Goal: Task Accomplishment & Management: Use online tool/utility

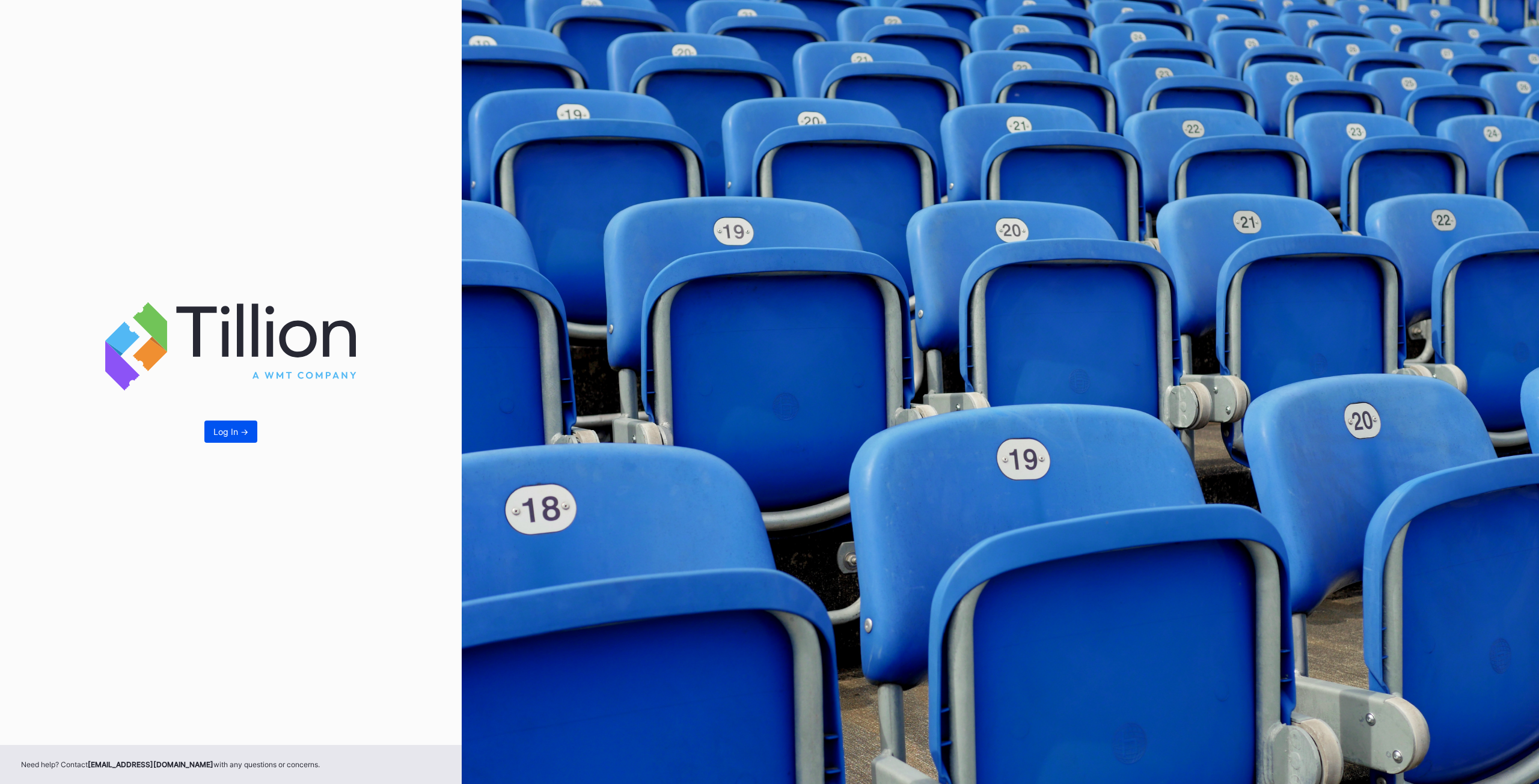
click at [235, 422] on button "Log In ->" at bounding box center [231, 432] width 53 height 22
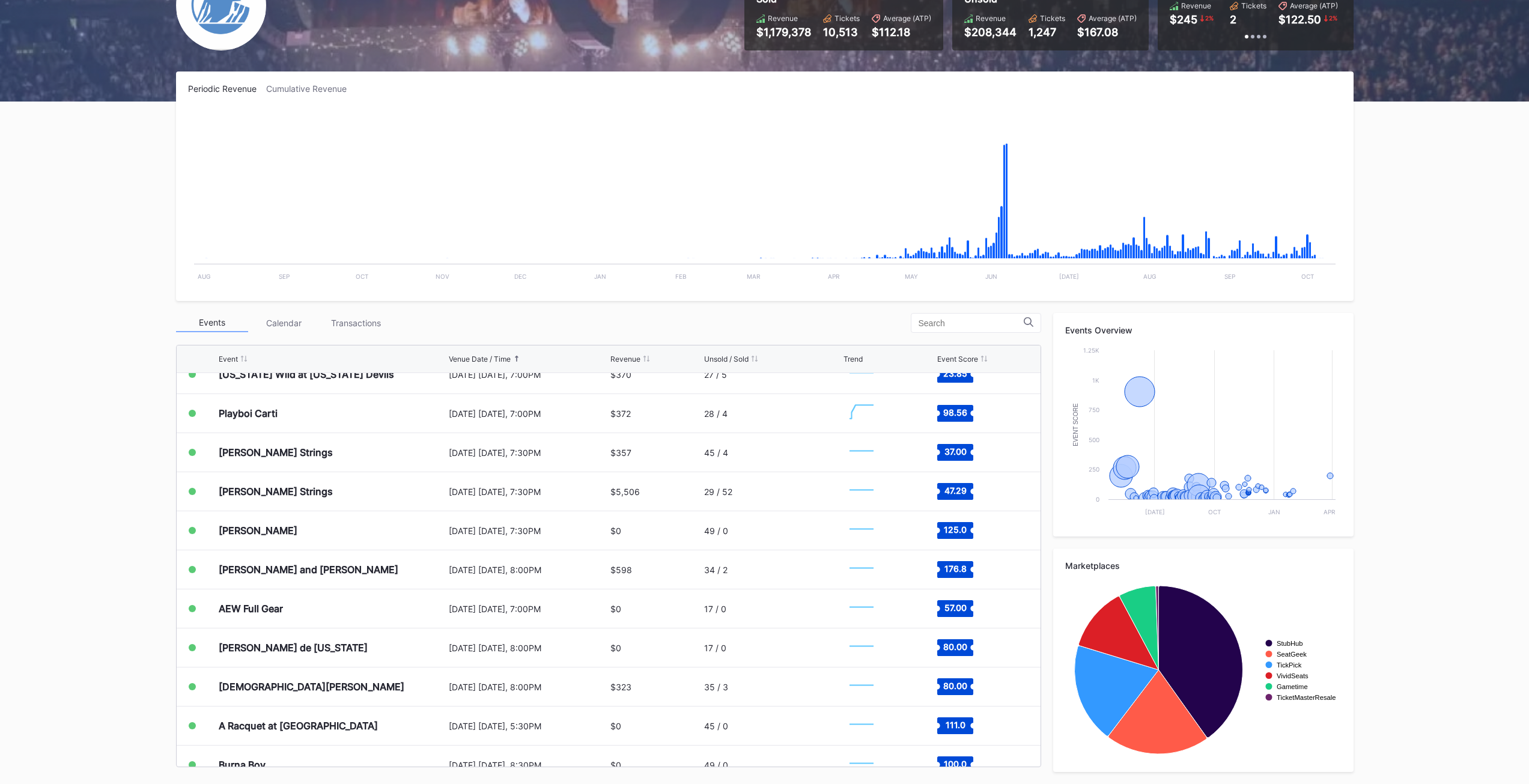
scroll to position [2264, 0]
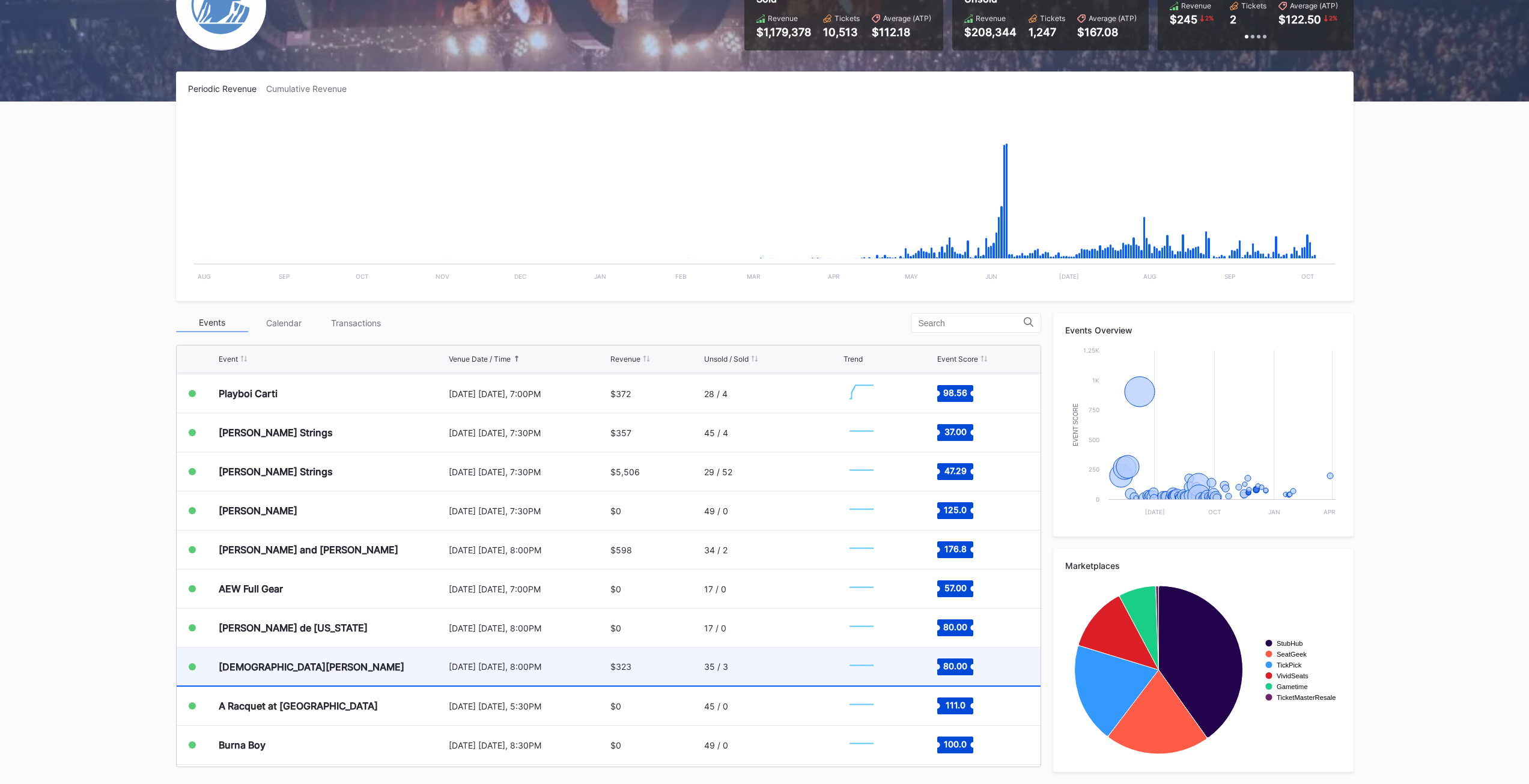
click at [577, 674] on div "[DATE] [DATE], 8:00PM" at bounding box center [529, 667] width 160 height 38
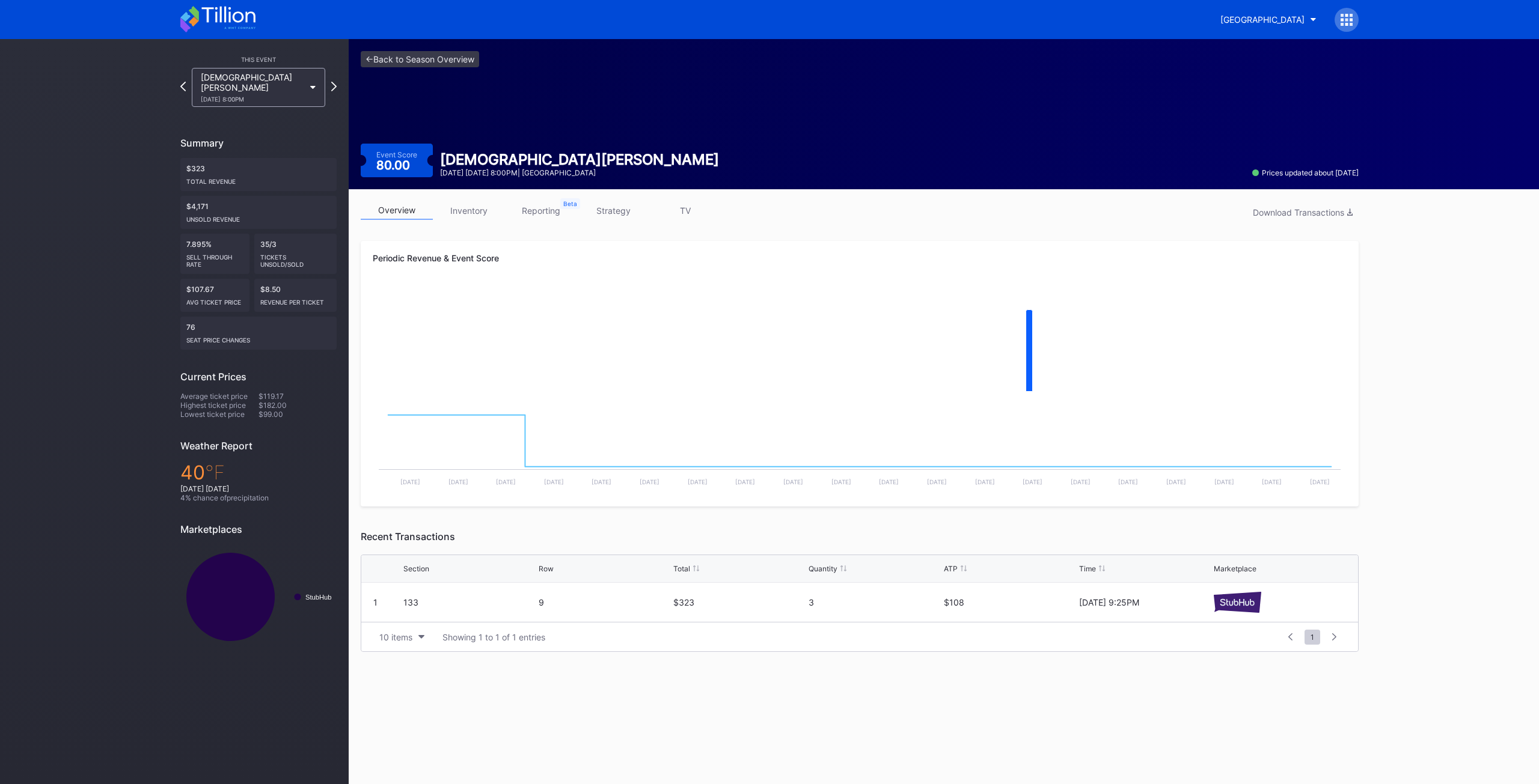
click at [478, 202] on link "inventory" at bounding box center [468, 211] width 72 height 19
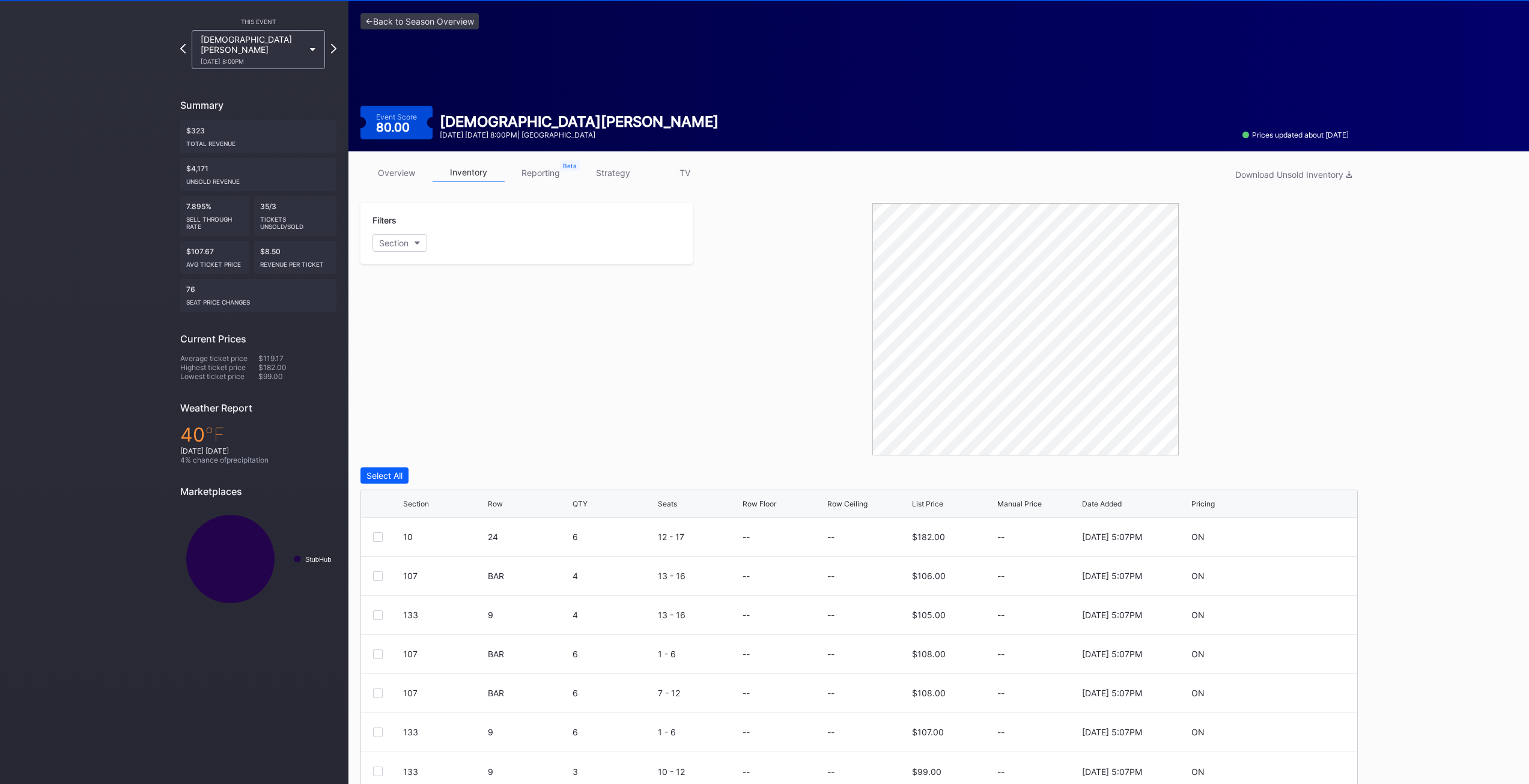
scroll to position [62, 0]
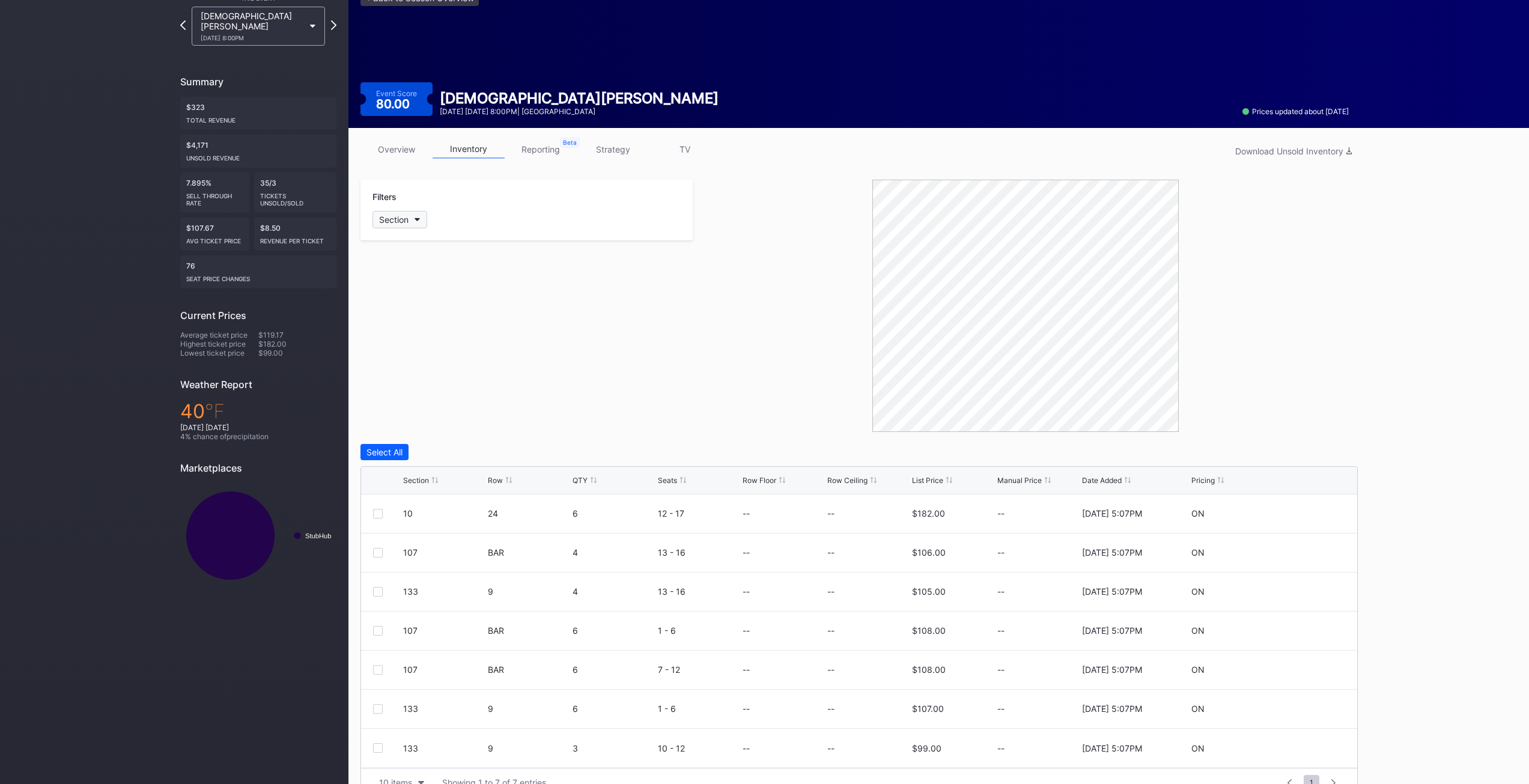
click at [411, 212] on button "Section" at bounding box center [400, 220] width 54 height 17
click at [408, 338] on div "133" at bounding box center [442, 331] width 140 height 22
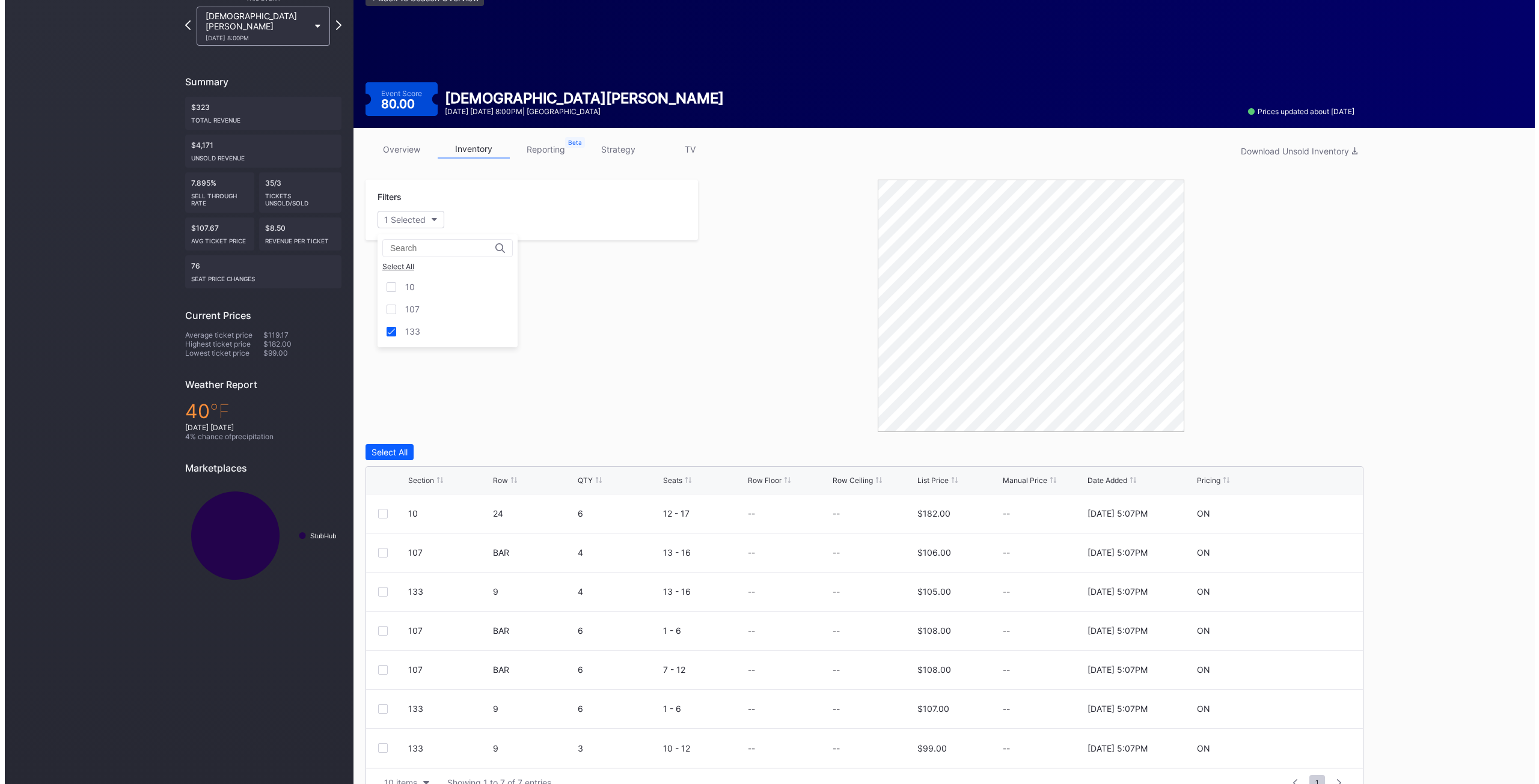
scroll to position [0, 0]
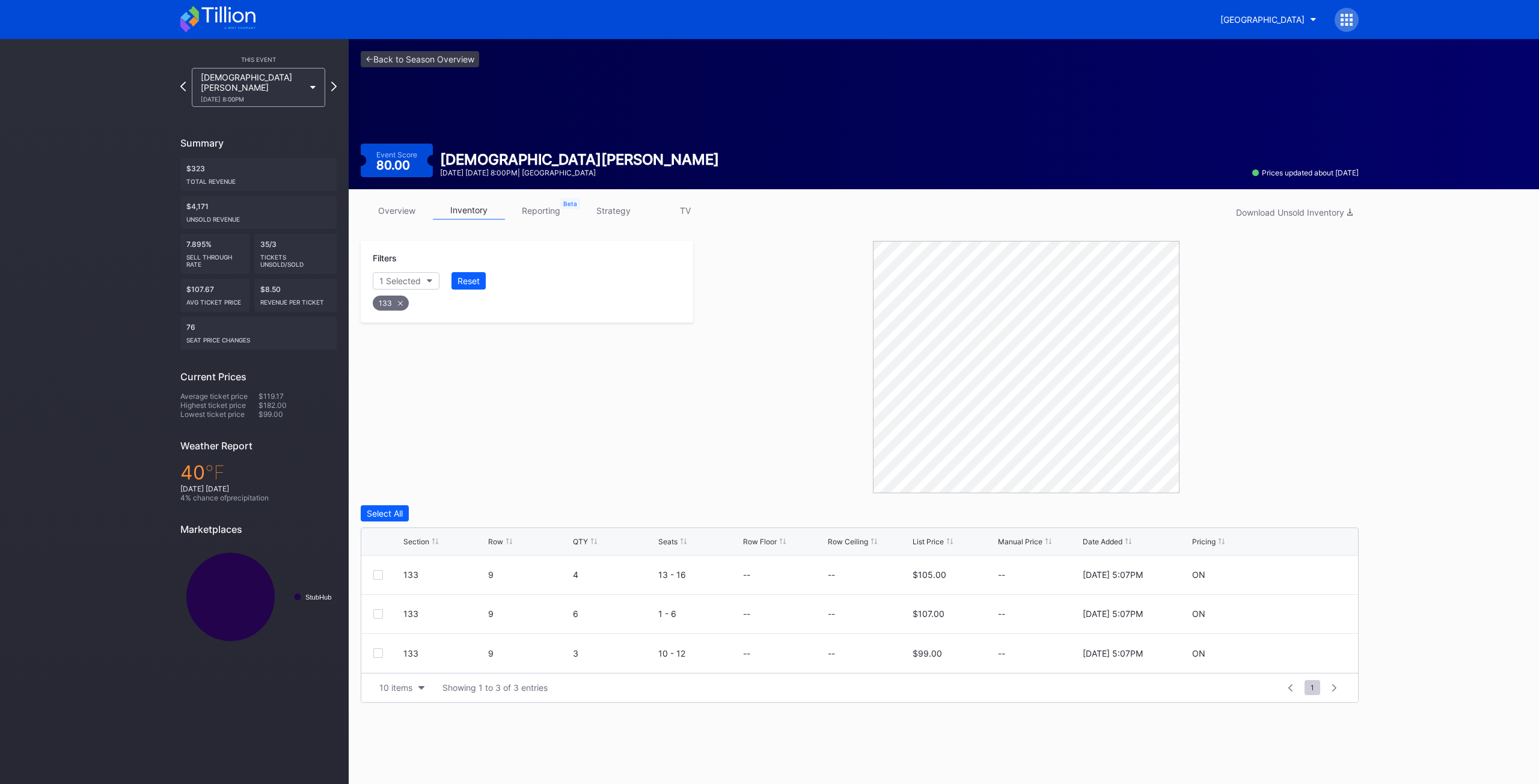
click at [681, 541] on icon at bounding box center [684, 541] width 6 height 6
click at [398, 513] on div "Select All" at bounding box center [385, 513] width 36 height 10
click at [1315, 511] on div "Delete 3 Rows" at bounding box center [1325, 513] width 54 height 10
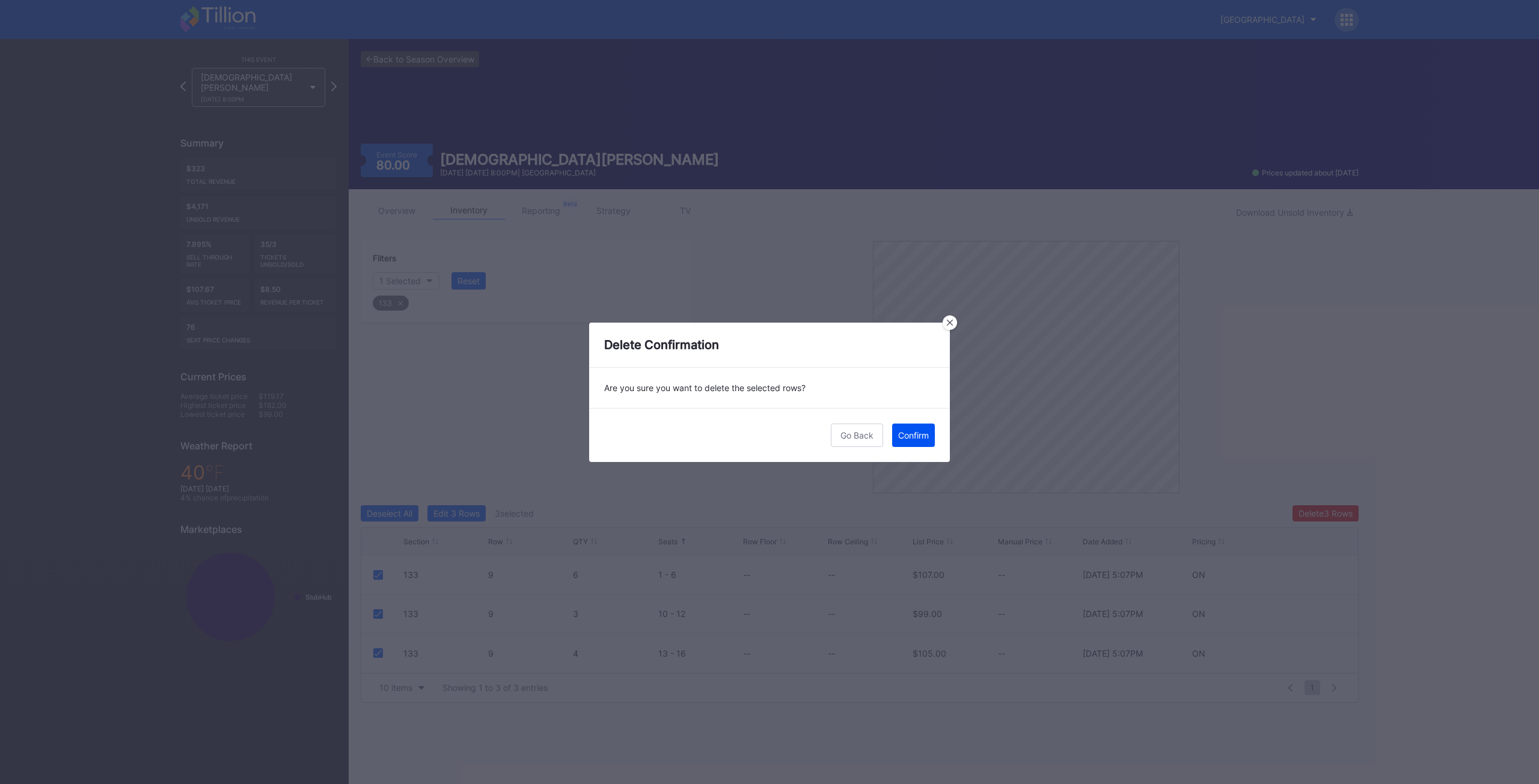
click at [918, 434] on div "Confirm" at bounding box center [914, 435] width 30 height 10
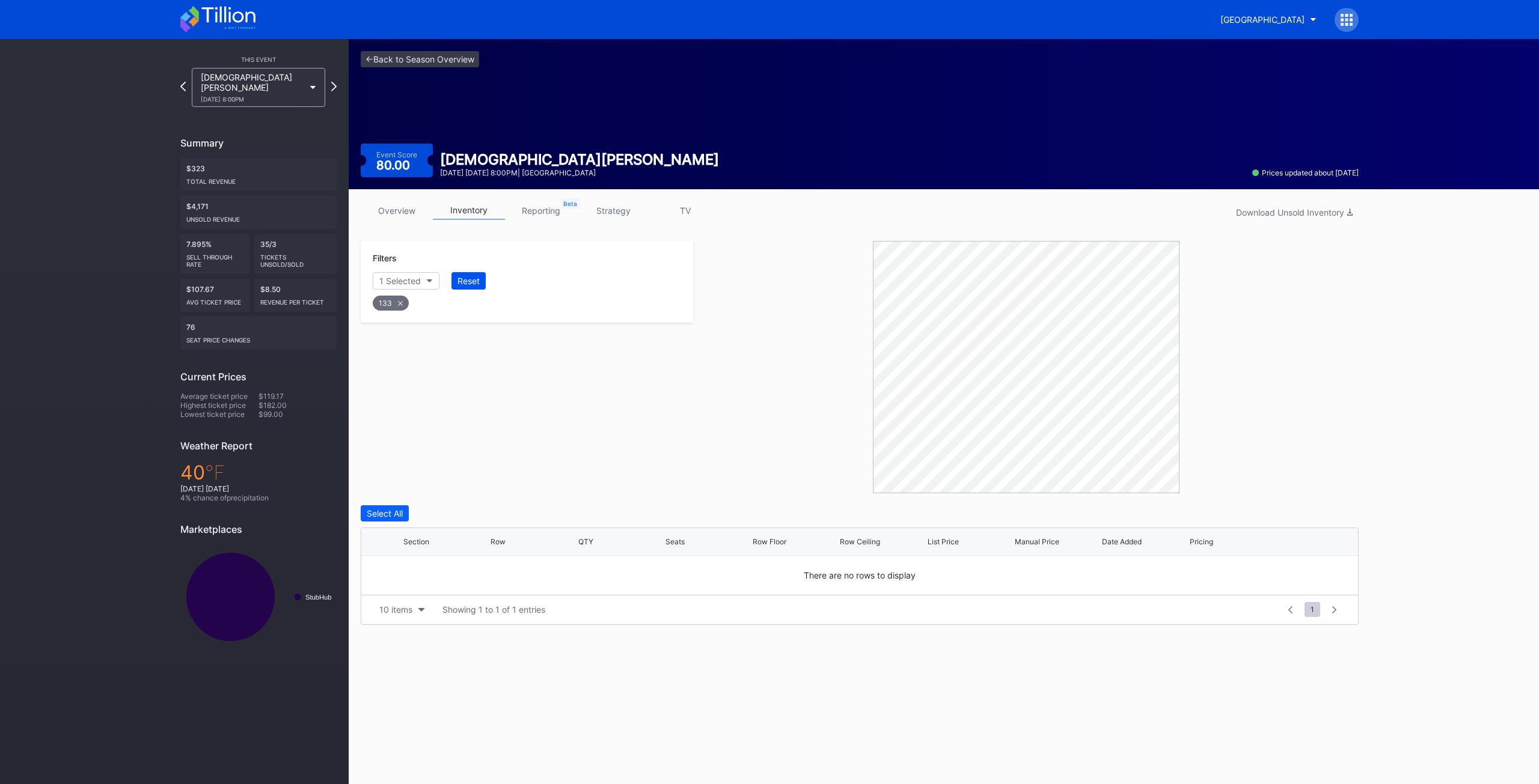
click at [467, 284] on div "Reset" at bounding box center [468, 281] width 22 height 10
click at [513, 387] on div "Filters Section" at bounding box center [527, 367] width 332 height 252
